Goal: Information Seeking & Learning: Learn about a topic

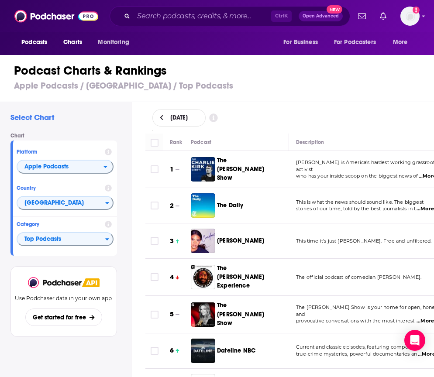
click at [423, 84] on h3 "Apple Podcasts / [GEOGRAPHIC_DATA] / Top Podcasts" at bounding box center [220, 85] width 413 height 11
click at [414, 119] on div "[DATE]" at bounding box center [289, 117] width 275 height 17
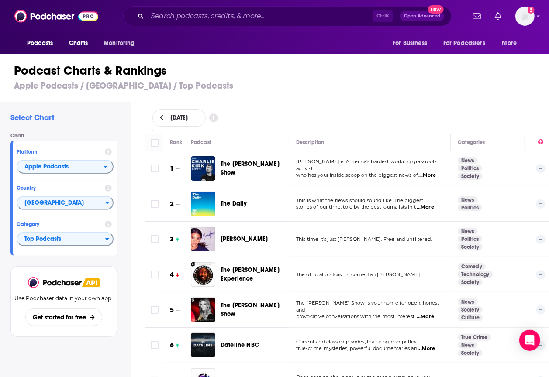
click at [509, 69] on h1 "Podcast Charts & Rankings" at bounding box center [278, 71] width 528 height 16
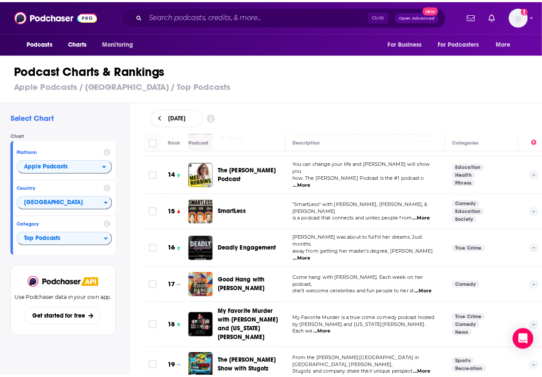
scroll to position [455, 0]
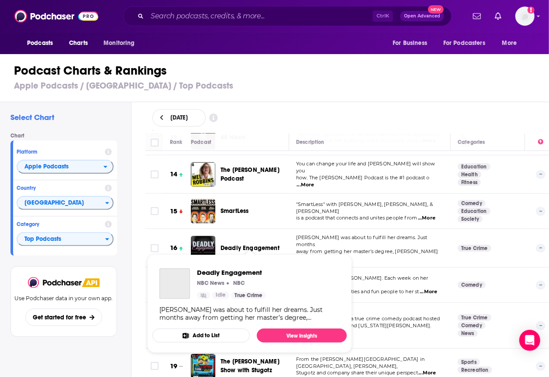
click at [243, 244] on span "Deadly Engagement" at bounding box center [249, 247] width 59 height 7
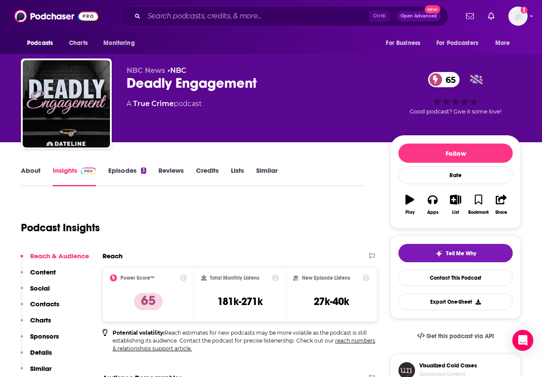
click at [46, 319] on p "Charts" at bounding box center [40, 320] width 21 height 8
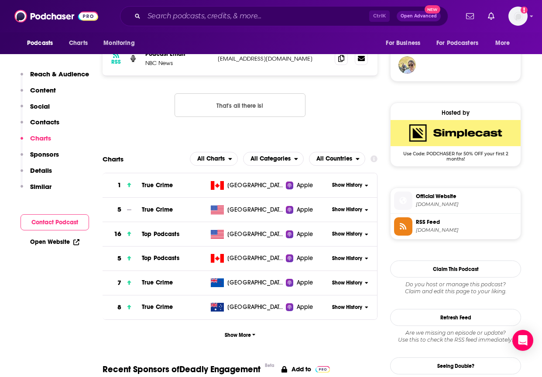
scroll to position [741, 0]
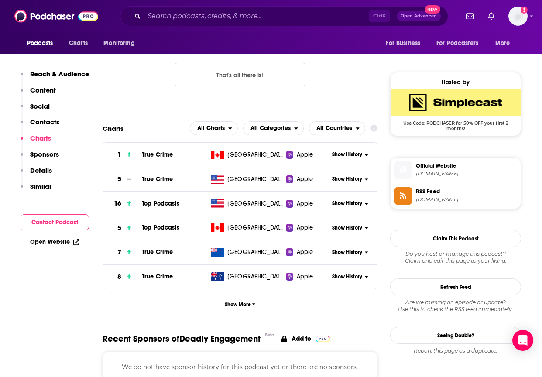
click at [348, 200] on span "Show History" at bounding box center [347, 203] width 30 height 7
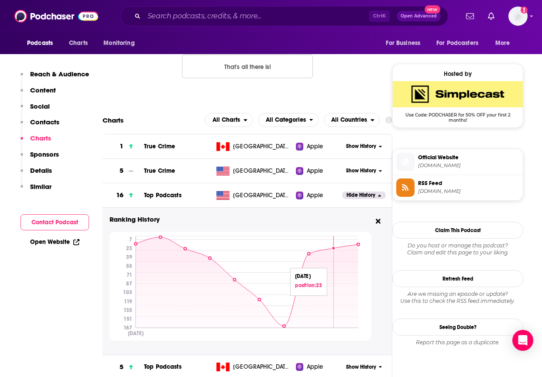
scroll to position [750, 0]
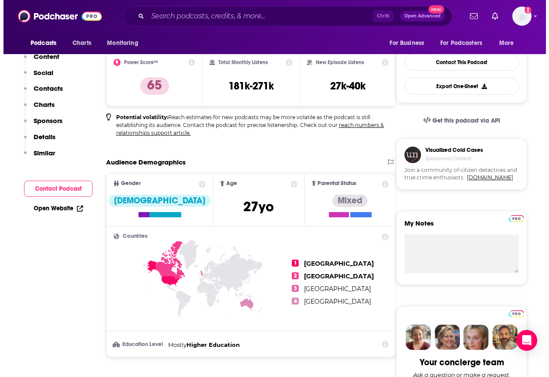
scroll to position [0, 0]
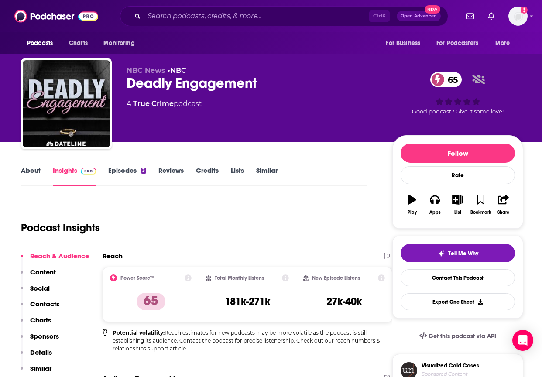
click at [195, 78] on div "Deadly Engagement 65" at bounding box center [253, 83] width 252 height 17
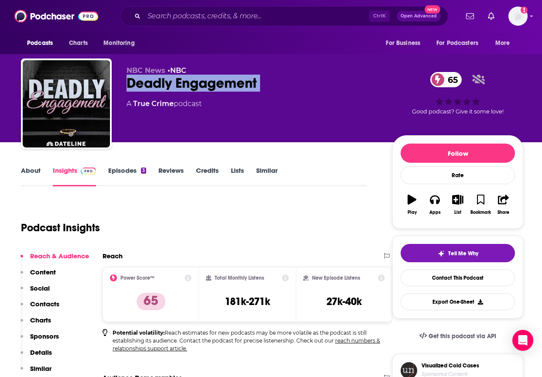
click at [195, 78] on div "Deadly Engagement 65" at bounding box center [253, 83] width 252 height 17
copy div "Deadly Engagement 65"
click at [75, 45] on span "Charts" at bounding box center [78, 43] width 19 height 12
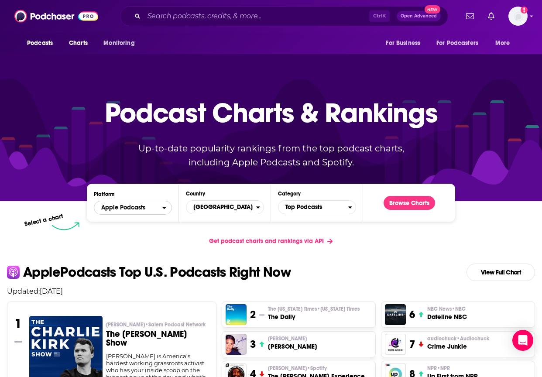
click at [166, 212] on button "Apple Podcasts" at bounding box center [133, 208] width 78 height 14
click at [149, 240] on div "Apple Podcasts Spotify" at bounding box center [133, 229] width 78 height 29
click at [120, 233] on span "Spotify" at bounding box center [132, 234] width 67 height 5
click at [406, 204] on button "Browse Charts" at bounding box center [410, 203] width 52 height 14
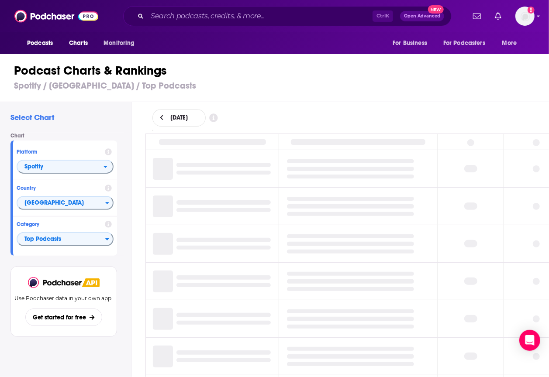
click at [406, 204] on div at bounding box center [350, 207] width 127 height 20
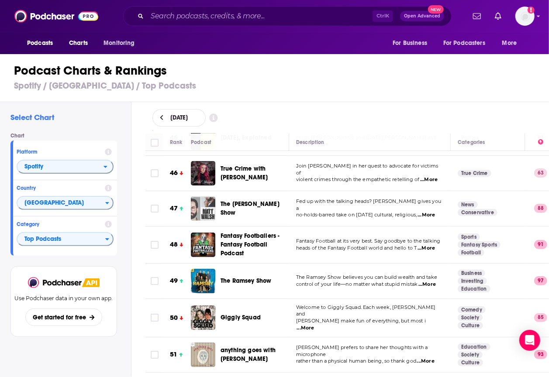
scroll to position [1622, 0]
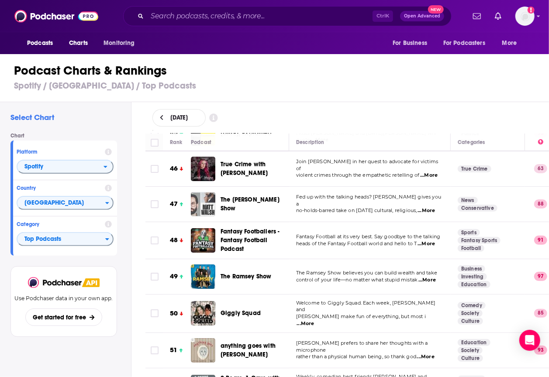
click at [507, 91] on div "Podcast Charts & Rankings Spotify / United States / Top Podcasts" at bounding box center [278, 77] width 556 height 50
